Goal: Task Accomplishment & Management: Use online tool/utility

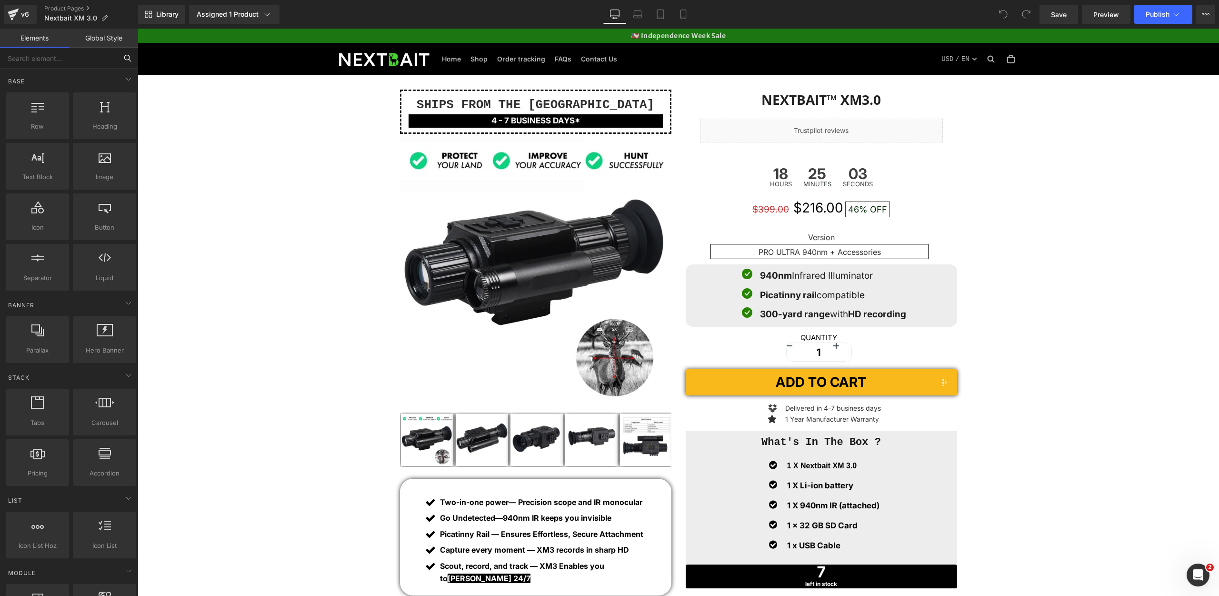
click at [60, 59] on input "text" at bounding box center [58, 58] width 117 height 21
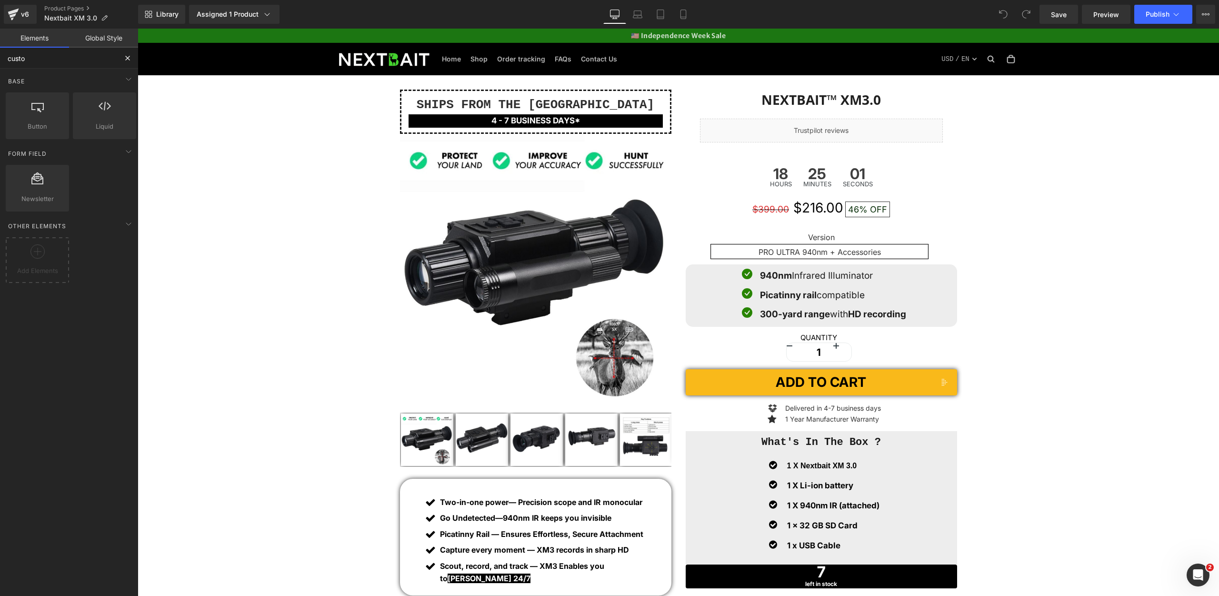
type input "custom"
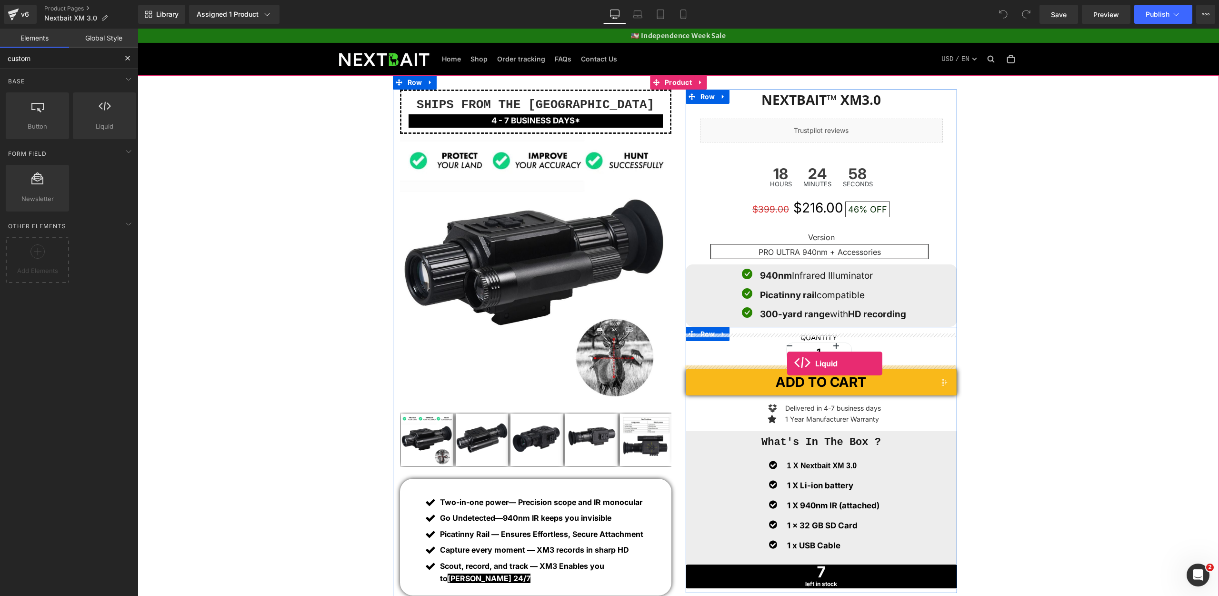
drag, startPoint x: 236, startPoint y: 136, endPoint x: 787, endPoint y: 363, distance: 595.8
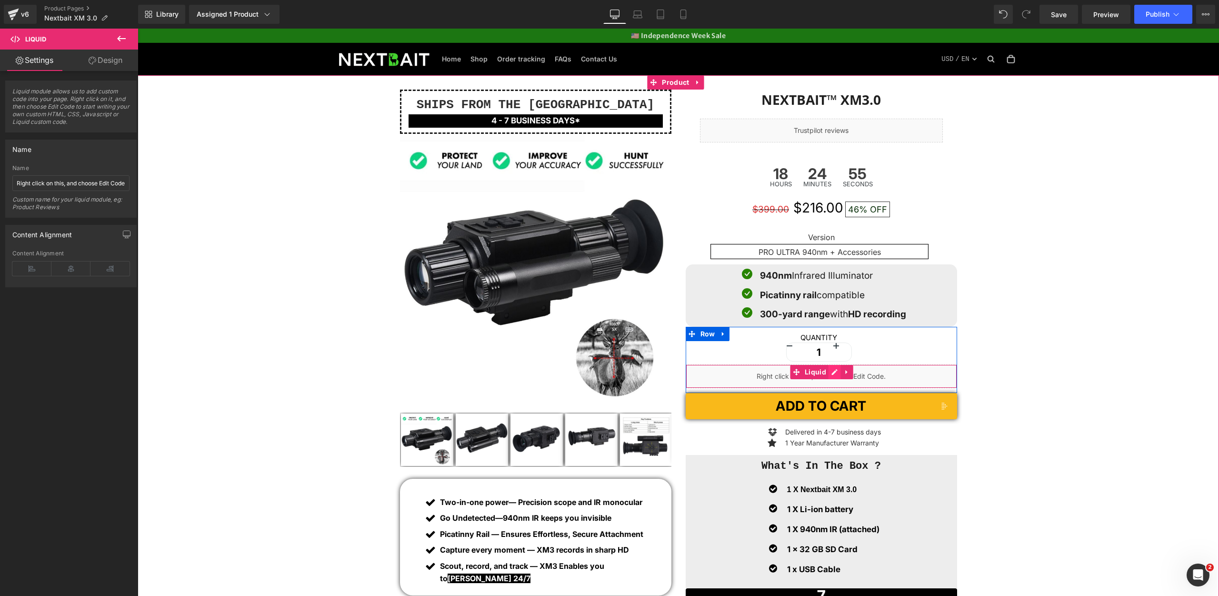
click at [828, 375] on div "Liquid" at bounding box center [821, 376] width 271 height 24
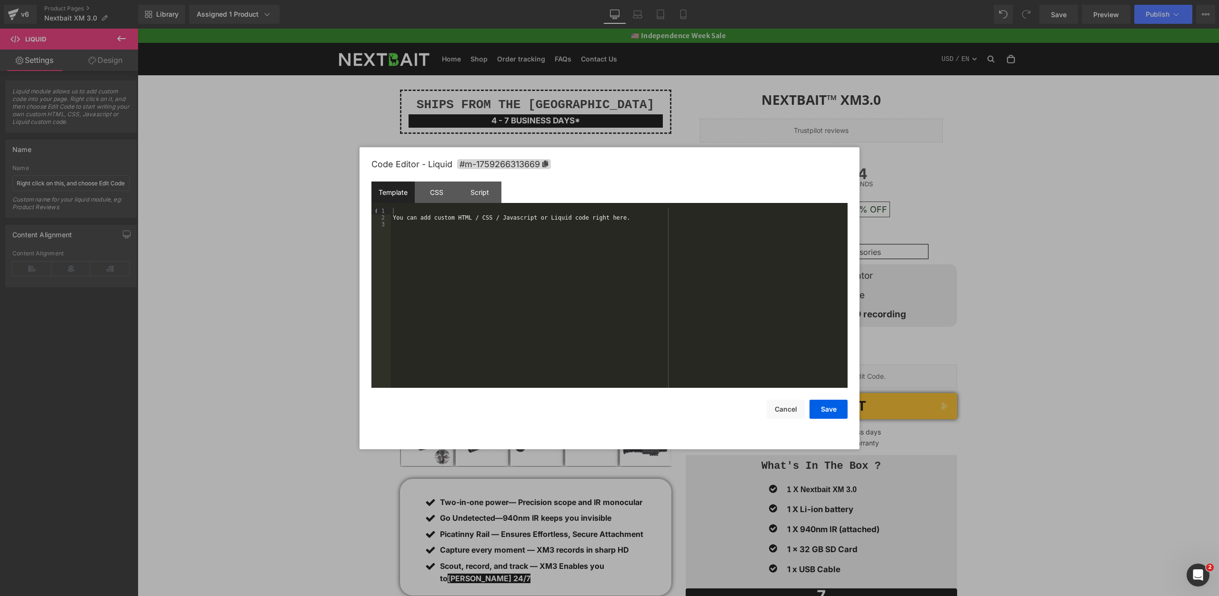
click at [519, 233] on div "You can add custom HTML / CSS / Javascript or Liquid code right here." at bounding box center [619, 304] width 457 height 193
click at [827, 416] on button "Save" at bounding box center [828, 408] width 38 height 19
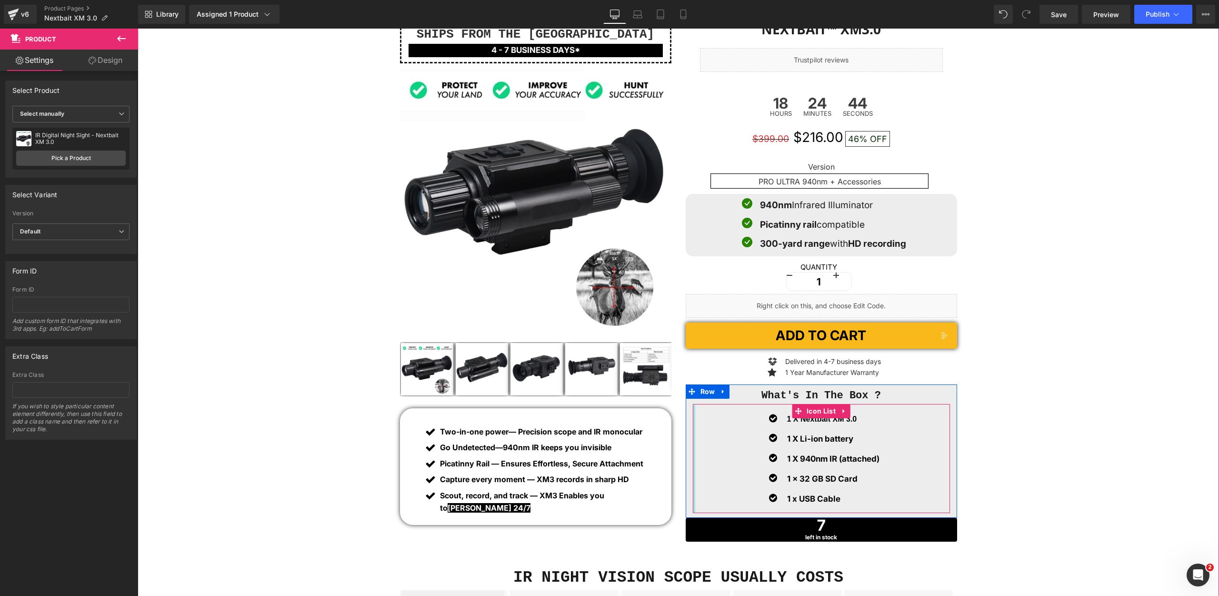
scroll to position [118, 0]
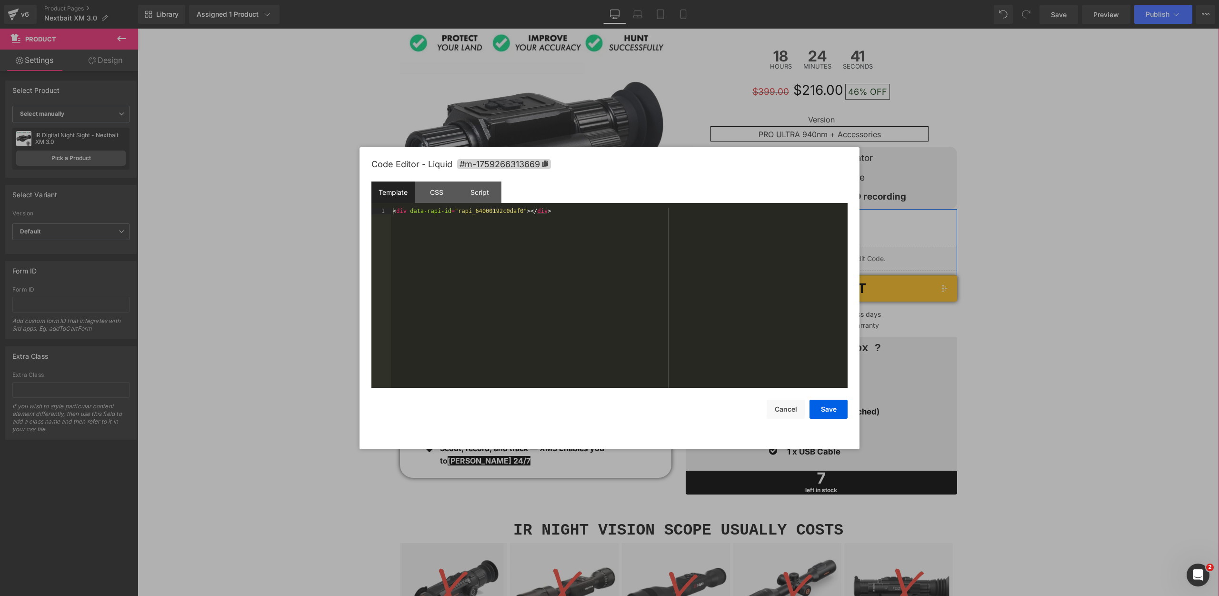
click at [832, 259] on div "Liquid" at bounding box center [821, 259] width 271 height 24
click at [487, 195] on div "Script" at bounding box center [479, 191] width 43 height 21
click at [444, 195] on div "CSS" at bounding box center [436, 191] width 43 height 21
click at [394, 193] on div "Template" at bounding box center [392, 191] width 43 height 21
click at [426, 191] on div "CSS" at bounding box center [436, 191] width 43 height 21
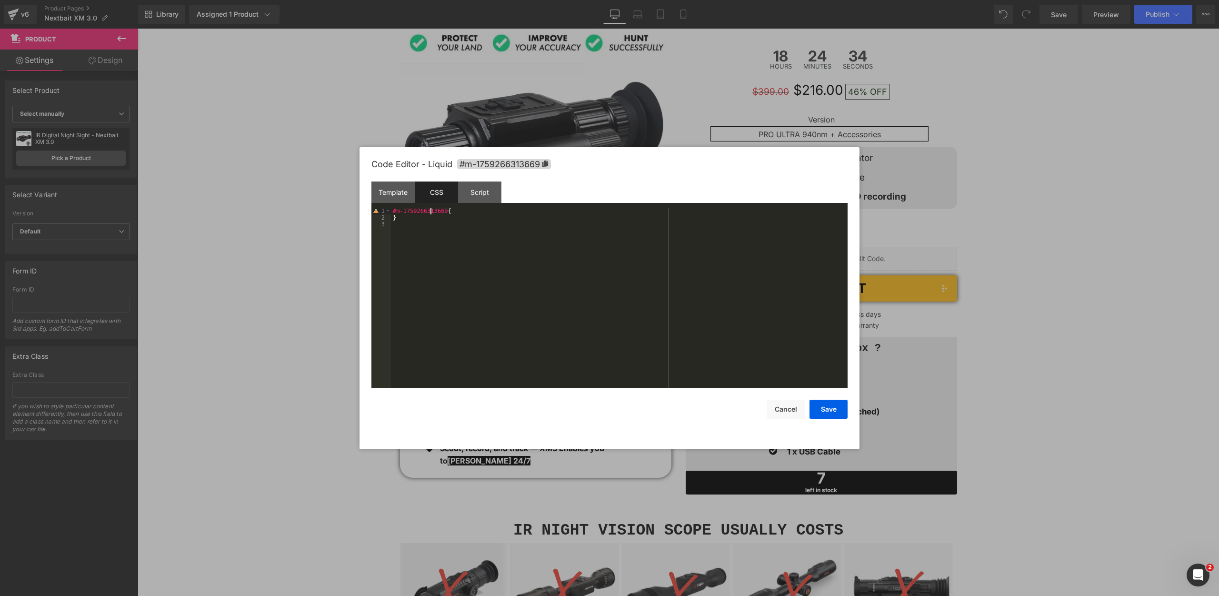
click at [430, 209] on div "#m-1759266313669 { }" at bounding box center [619, 304] width 457 height 193
click at [833, 411] on button "Save" at bounding box center [828, 408] width 38 height 19
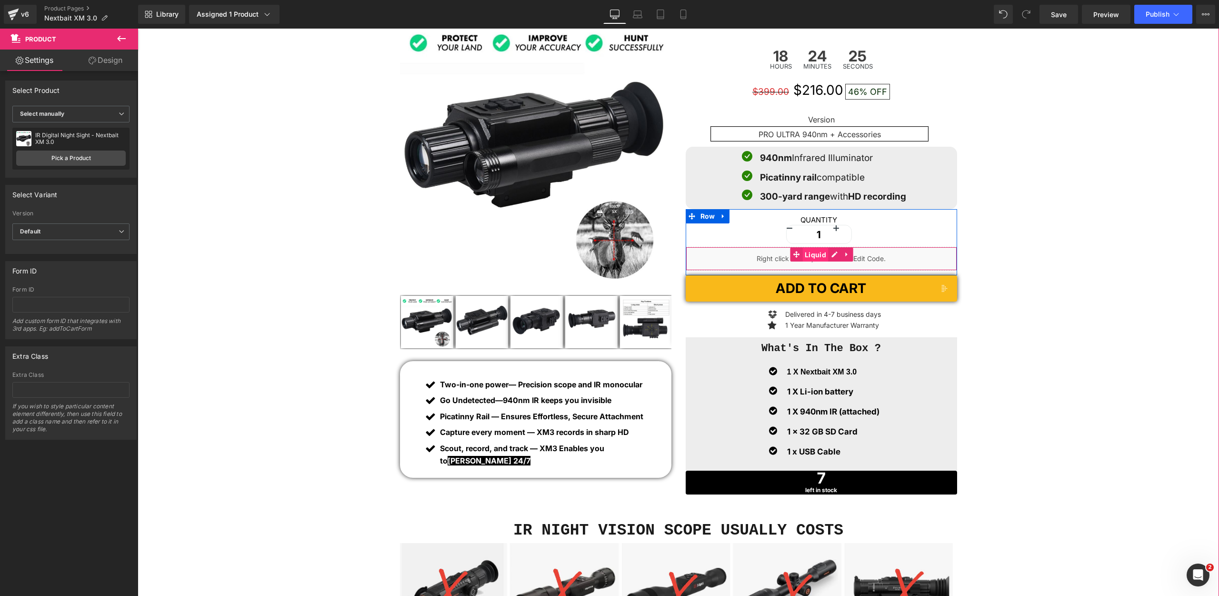
click at [811, 254] on span "Liquid" at bounding box center [815, 255] width 26 height 14
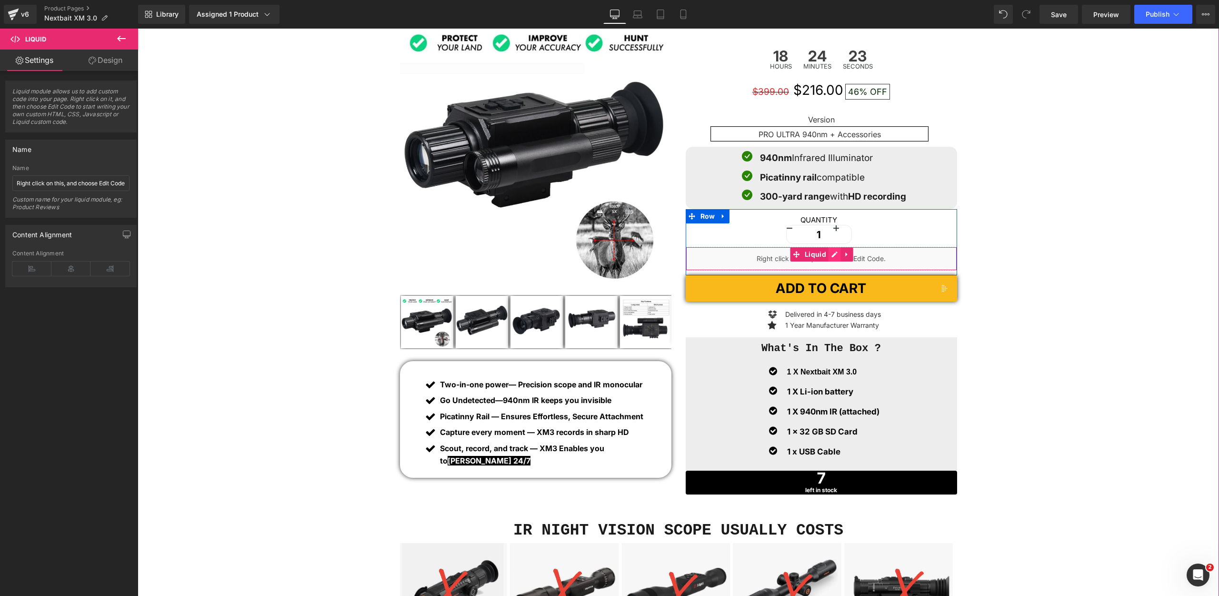
click at [835, 255] on div "Liquid" at bounding box center [821, 259] width 271 height 24
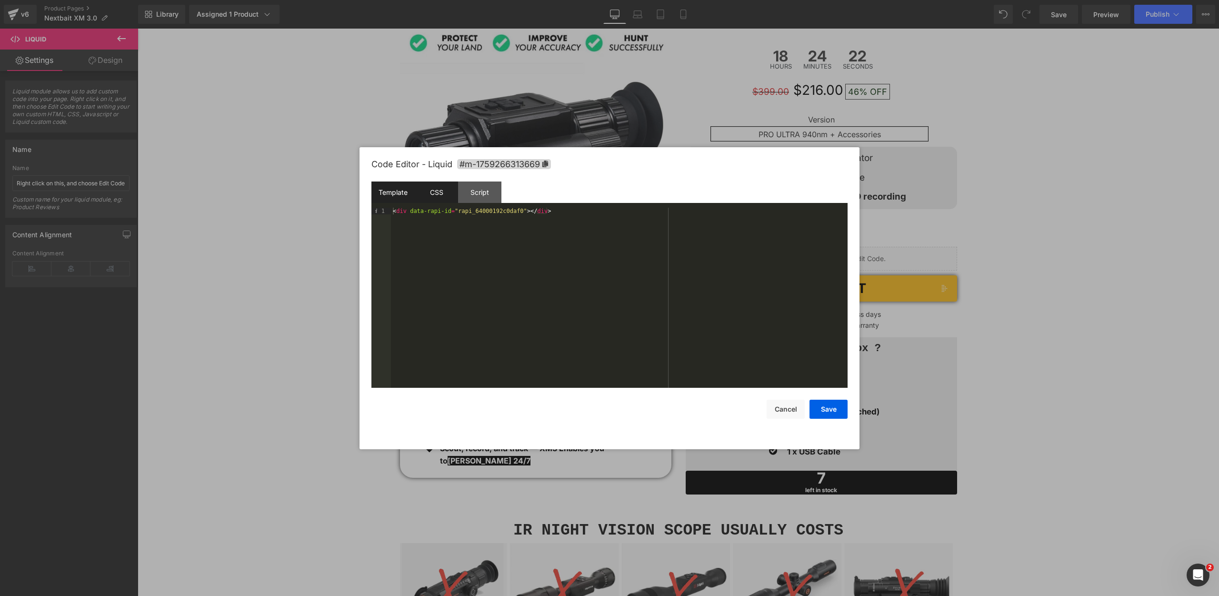
click at [445, 189] on div "CSS" at bounding box center [436, 191] width 43 height 21
click at [460, 213] on div "< div data-rapi-id = " rapi_64000192c0daf0 " ></ div >" at bounding box center [619, 304] width 457 height 193
click at [393, 188] on div "Template" at bounding box center [392, 191] width 43 height 21
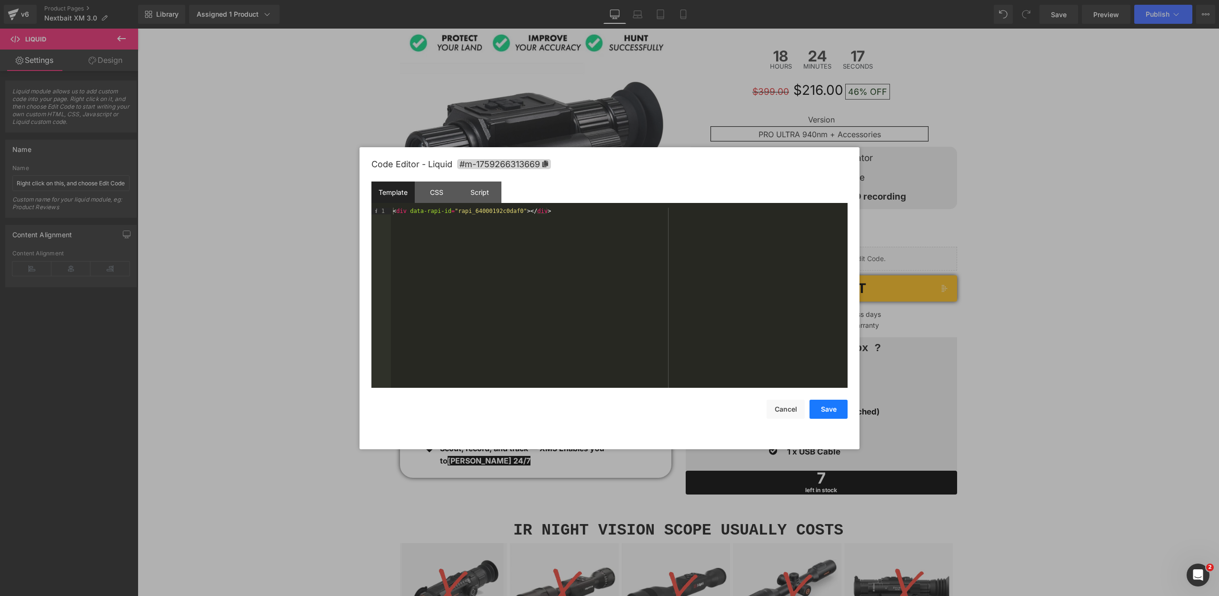
click at [823, 410] on button "Save" at bounding box center [828, 408] width 38 height 19
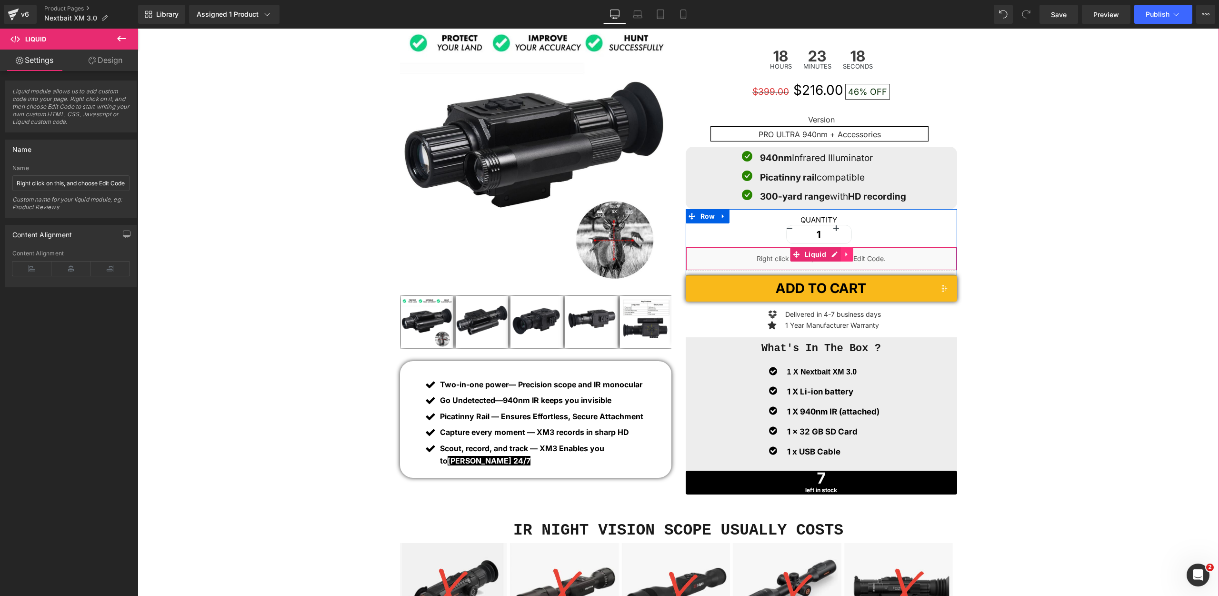
click at [846, 257] on icon at bounding box center [847, 254] width 2 height 4
click at [850, 258] on icon at bounding box center [853, 254] width 7 height 7
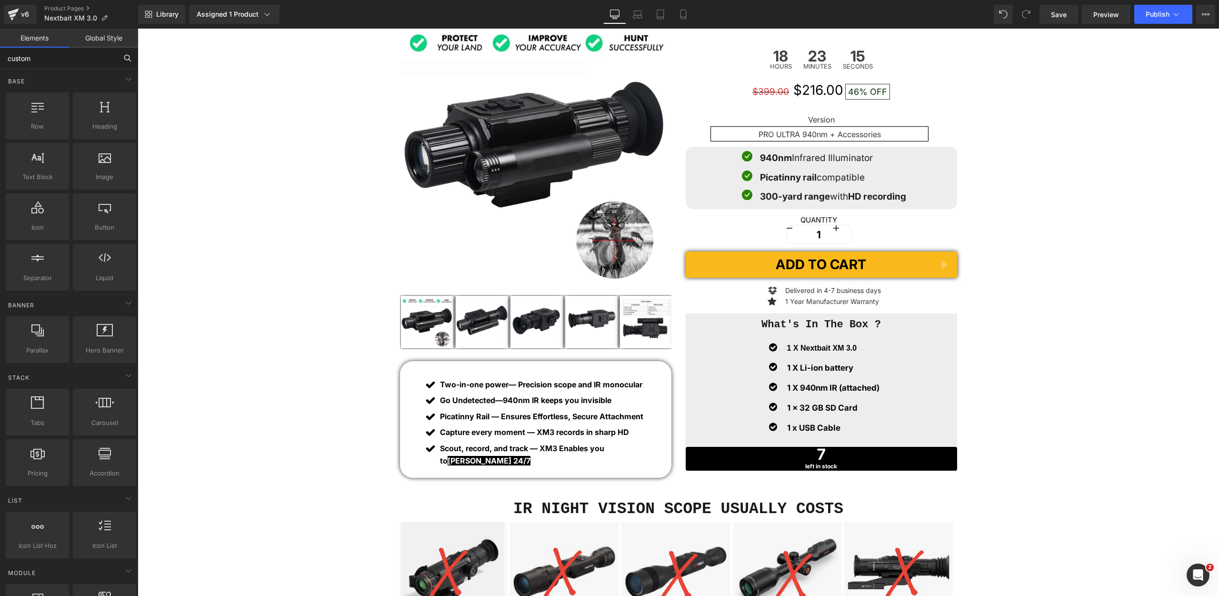
click at [86, 58] on input "custom" at bounding box center [58, 58] width 117 height 21
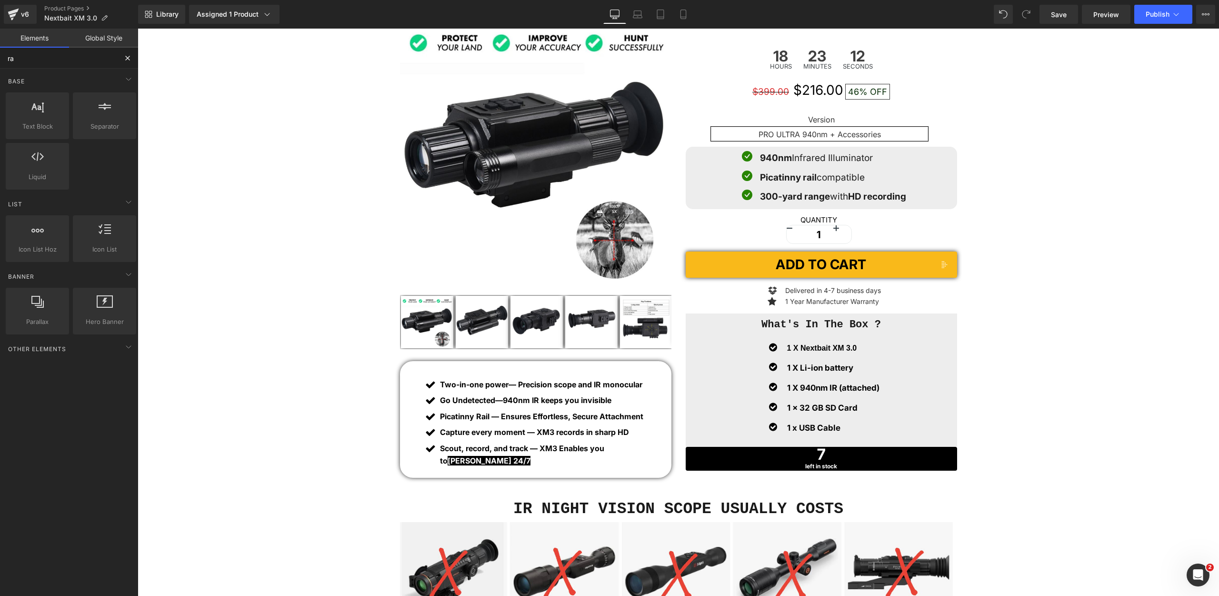
type input "r"
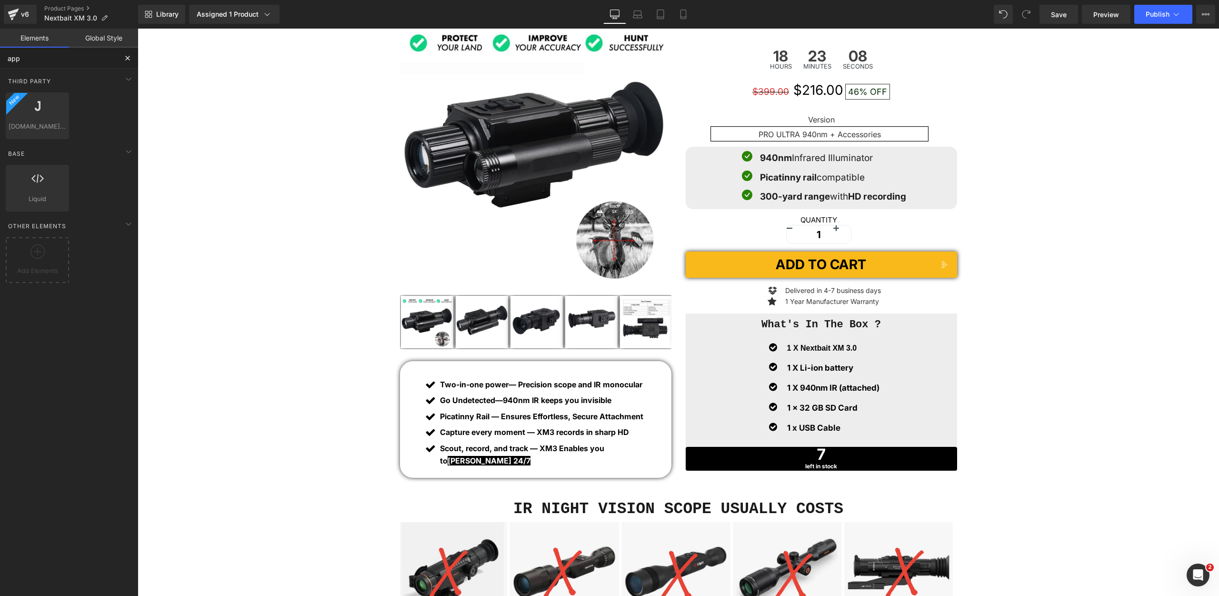
type input "app"
click at [99, 41] on link "Global Style" at bounding box center [103, 38] width 69 height 19
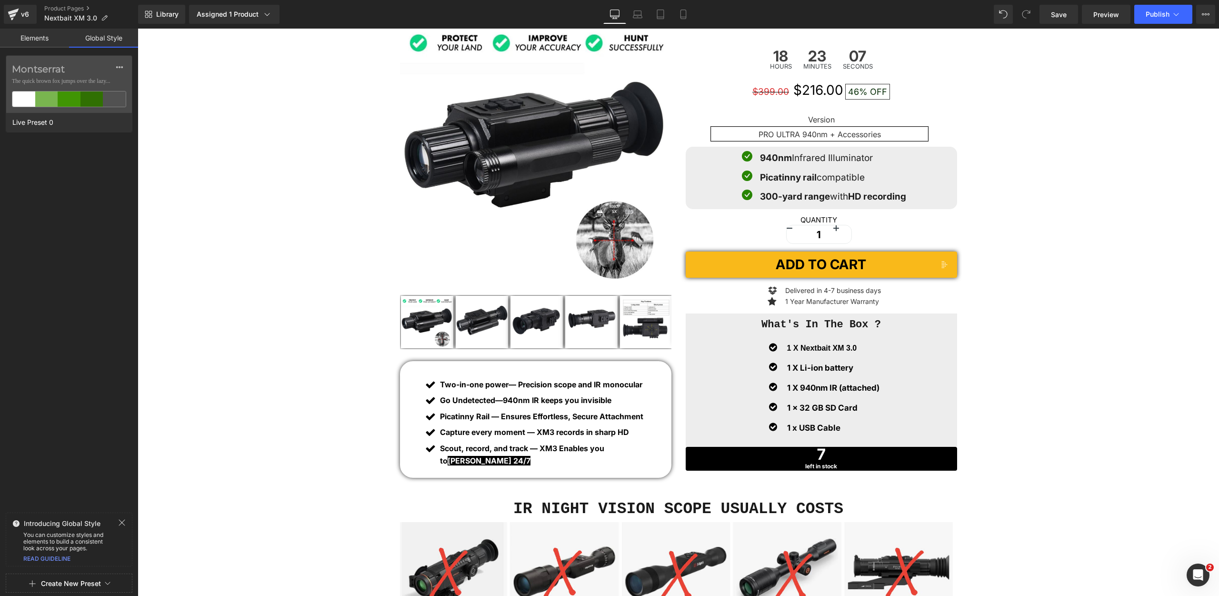
click at [51, 37] on link "Elements" at bounding box center [34, 38] width 69 height 19
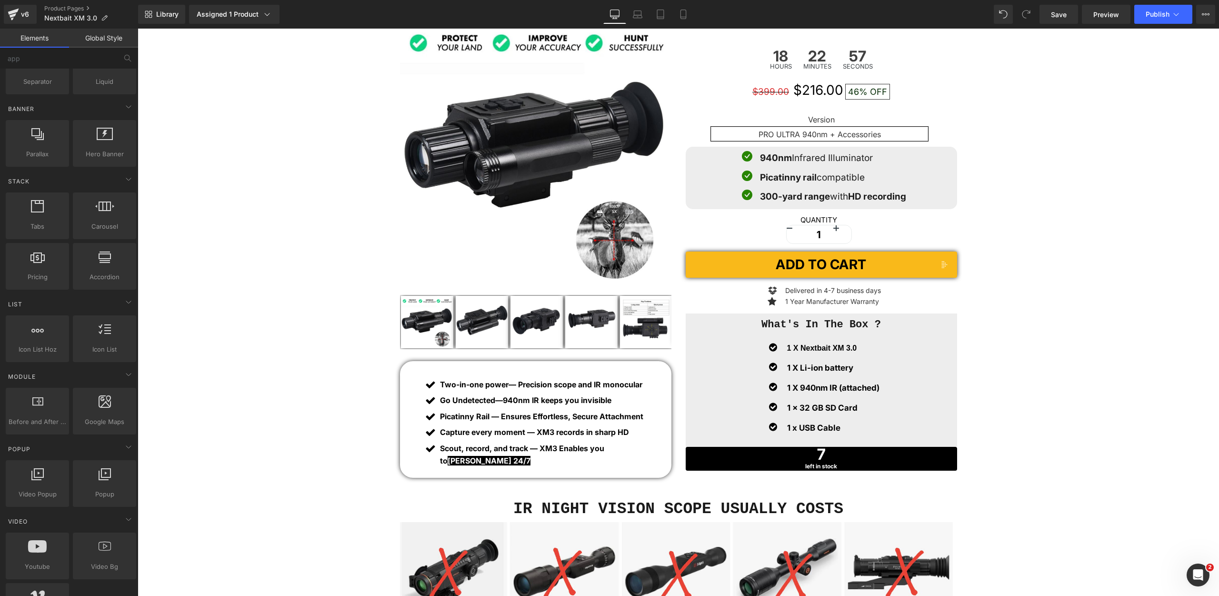
scroll to position [0, 0]
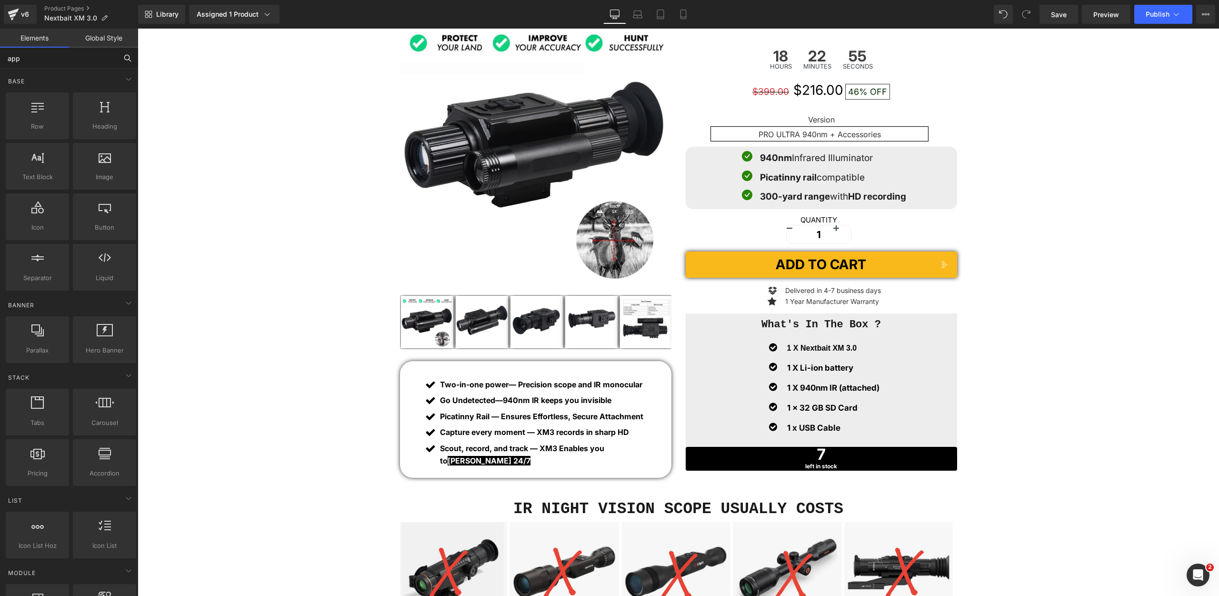
click at [41, 59] on input "app" at bounding box center [58, 58] width 117 height 21
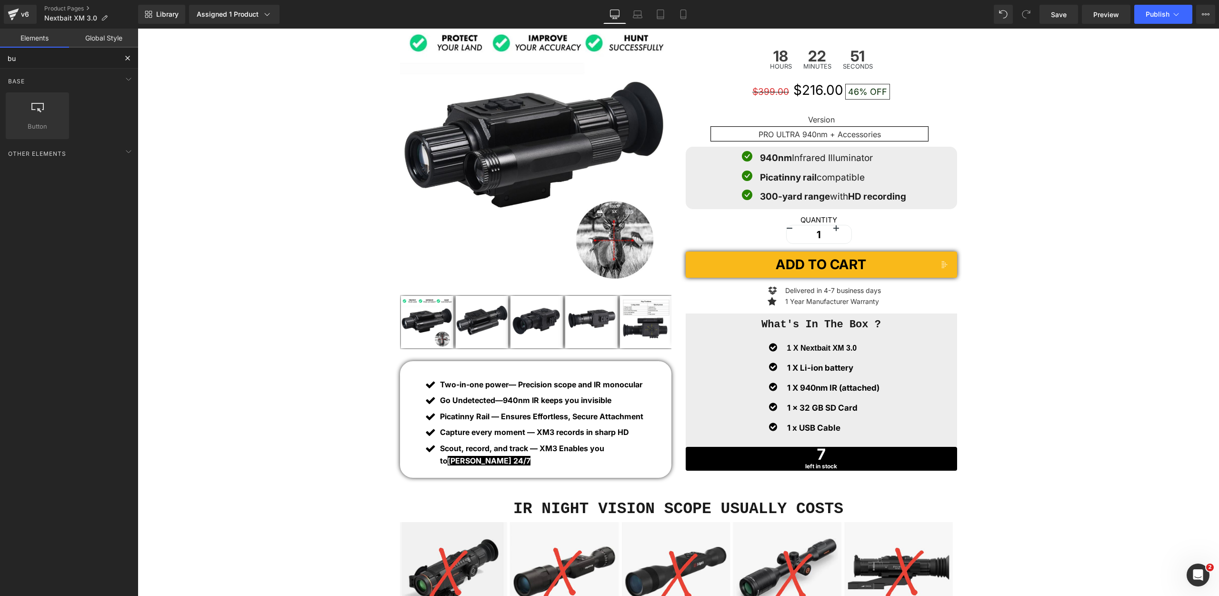
type input "b"
type input "cust"
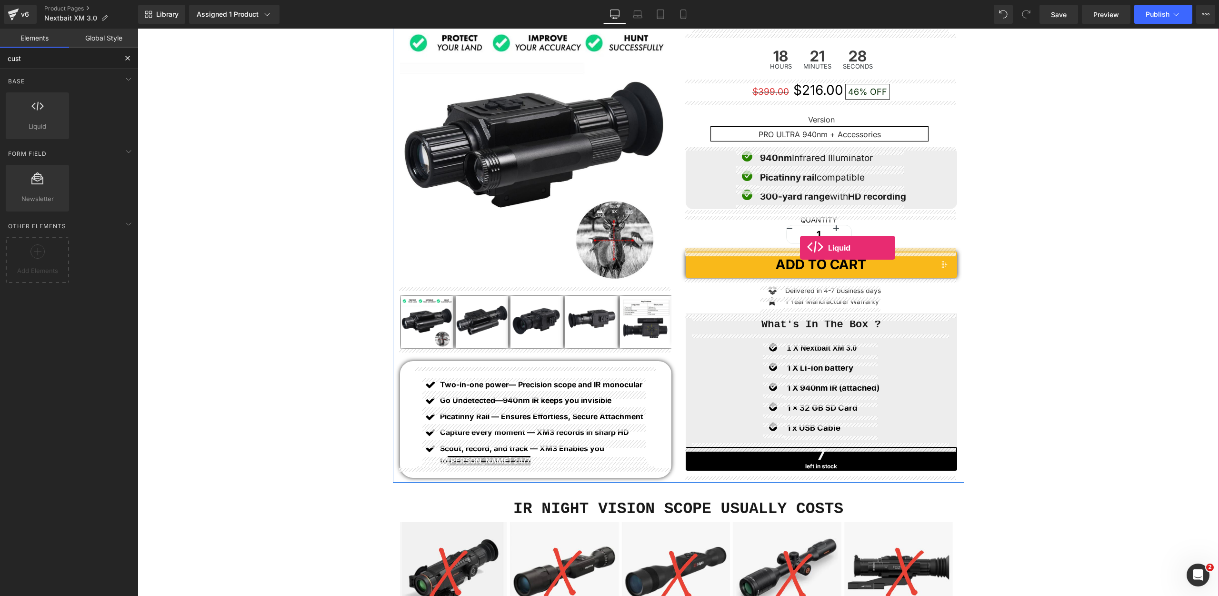
drag, startPoint x: 152, startPoint y: 144, endPoint x: 800, endPoint y: 248, distance: 656.2
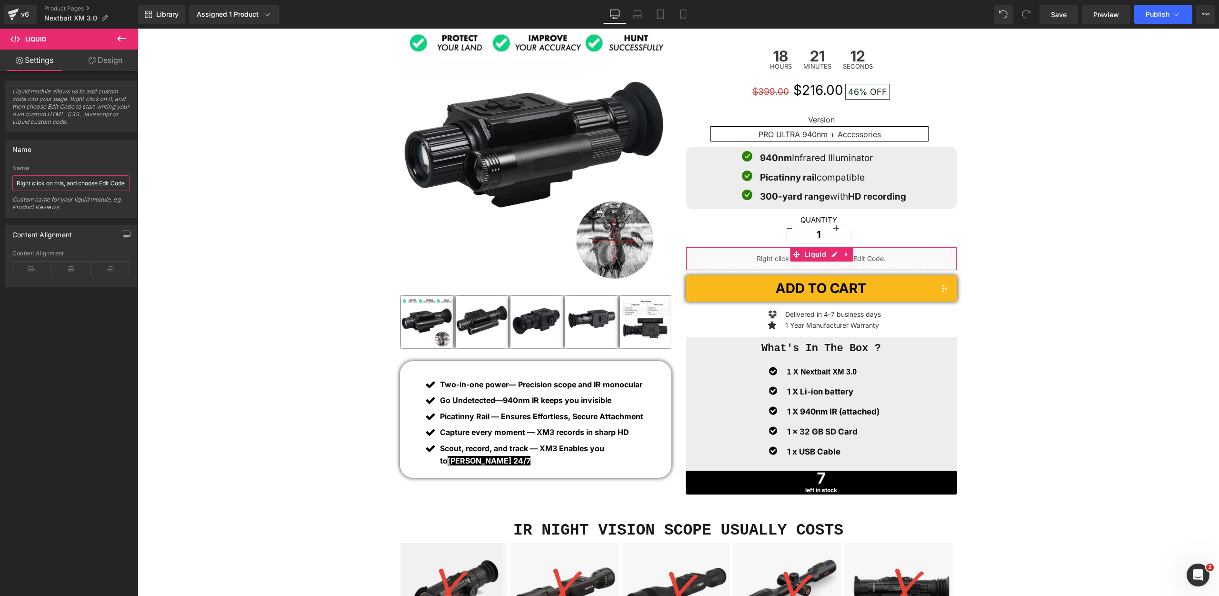
click at [87, 182] on input "Right click on this, and choose Edit Code." at bounding box center [70, 183] width 117 height 16
click at [834, 257] on div "Liquid" at bounding box center [821, 259] width 271 height 24
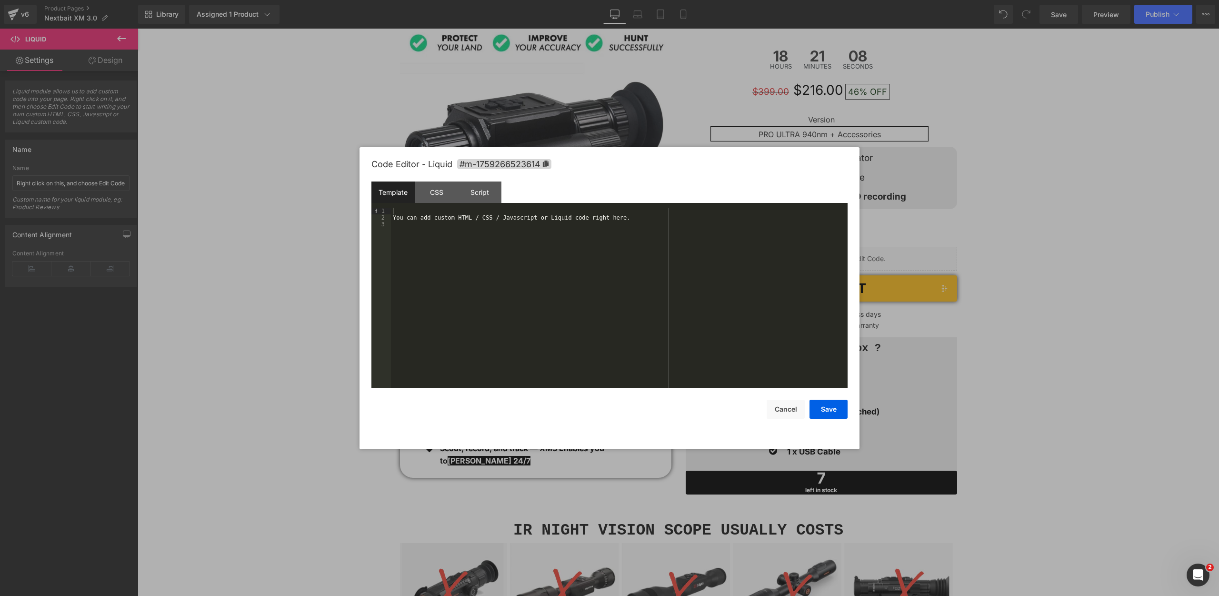
click at [440, 225] on div "You can add custom HTML / CSS / Javascript or Liquid code right here." at bounding box center [619, 304] width 457 height 193
click at [442, 219] on div "You can add custom HTML / CSS / Javascript or Liquid code right here." at bounding box center [619, 304] width 457 height 193
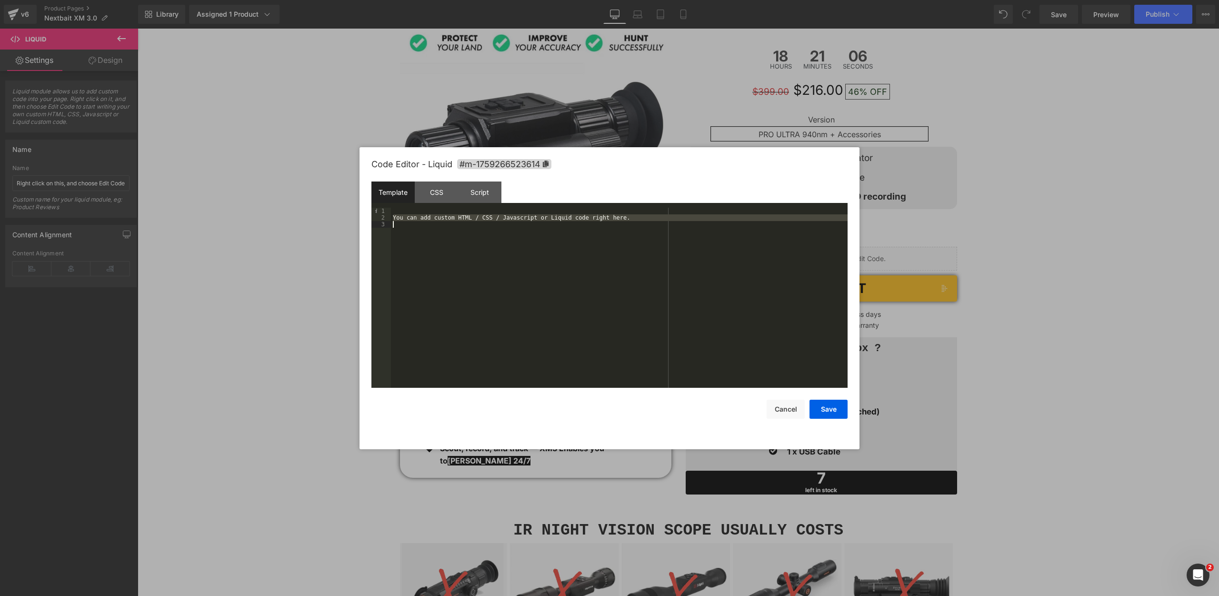
click at [442, 219] on div "You can add custom HTML / CSS / Javascript or Liquid code right here." at bounding box center [619, 304] width 457 height 193
click at [444, 211] on div "You can add custom HTML / CSS / Javascript or Liquid code right here." at bounding box center [619, 304] width 457 height 193
click at [447, 226] on div "You can add custom HTML / CSS / Javascript or Liquid code right here." at bounding box center [619, 304] width 457 height 193
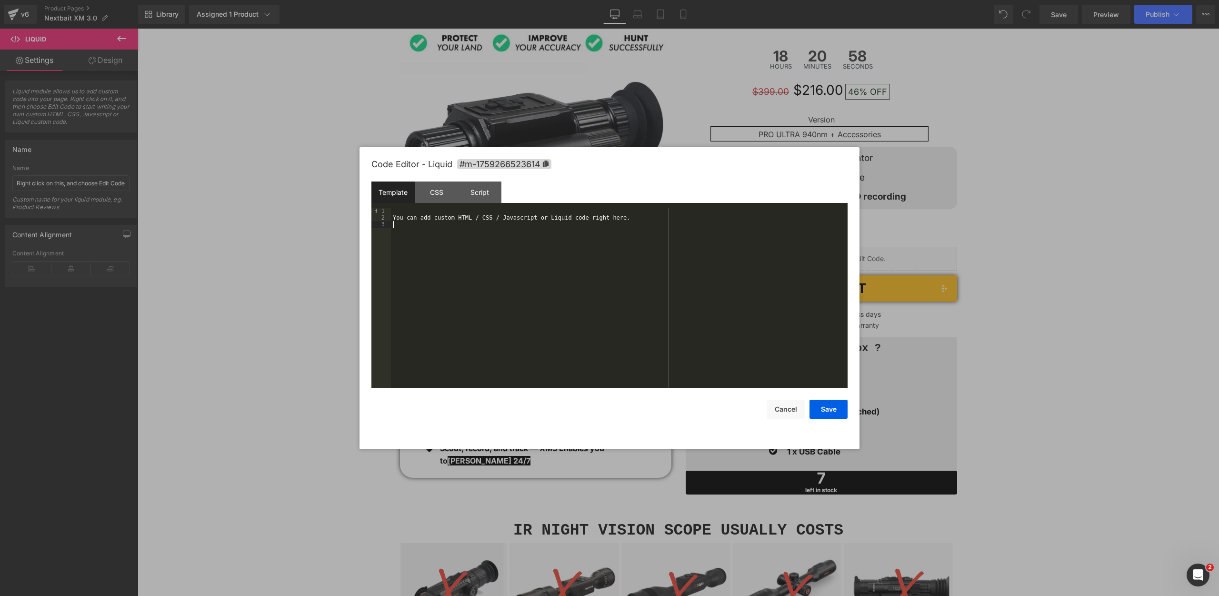
click at [447, 226] on div "You can add custom HTML / CSS / Javascript or Liquid code right here." at bounding box center [619, 304] width 457 height 193
drag, startPoint x: 399, startPoint y: 216, endPoint x: 642, endPoint y: 226, distance: 244.0
click at [642, 226] on div "You can add custom HTML / CSS / Javascript or Liquid code right here." at bounding box center [619, 304] width 457 height 193
click at [821, 405] on button "Save" at bounding box center [828, 408] width 38 height 19
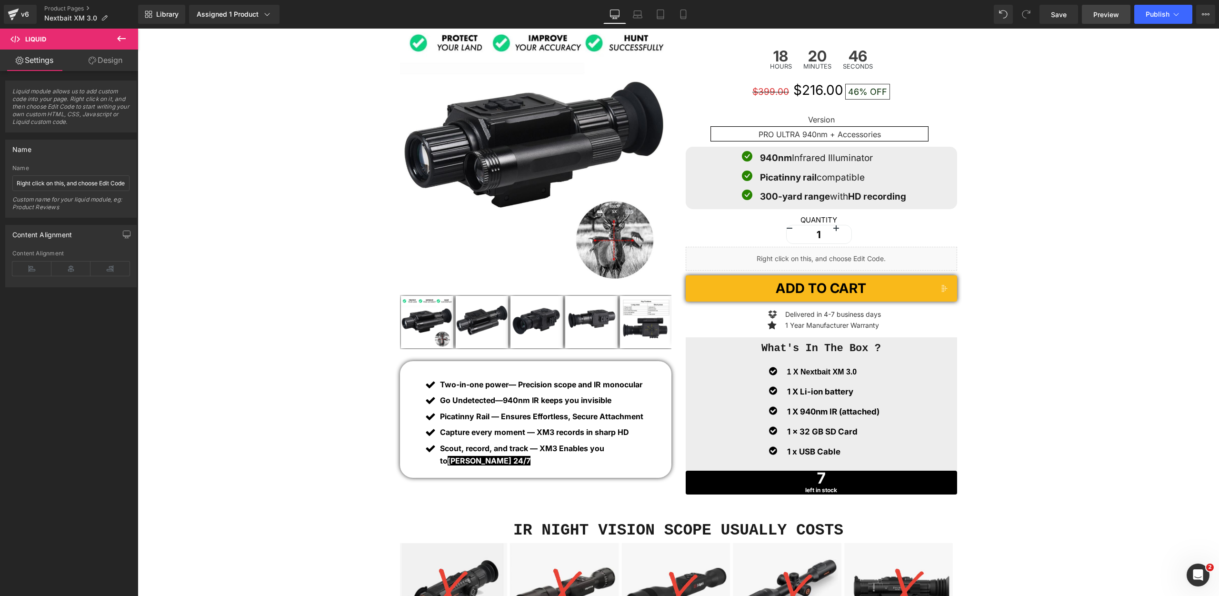
click at [1117, 20] on link "Preview" at bounding box center [1106, 14] width 49 height 19
click at [1067, 14] on link "Save" at bounding box center [1058, 14] width 39 height 19
click at [1105, 18] on span "Preview" at bounding box center [1106, 15] width 26 height 10
